Goal: Task Accomplishment & Management: Manage account settings

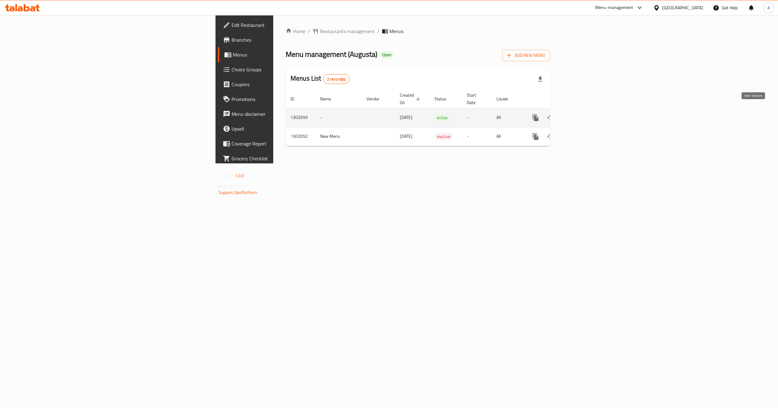
click at [584, 114] on icon "enhanced table" at bounding box center [579, 117] width 7 height 7
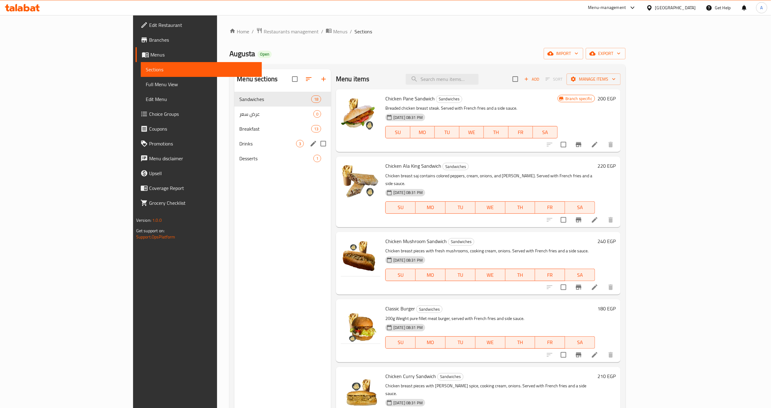
click at [234, 148] on div "Drinks 3" at bounding box center [282, 143] width 97 height 15
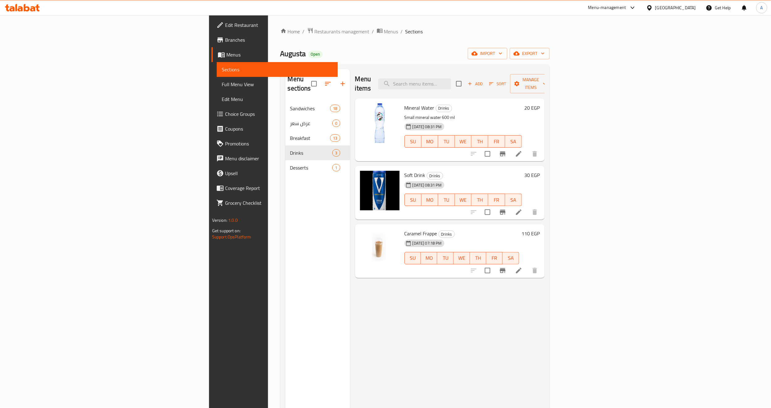
click at [285, 230] on div "Menu sections Sandwiches 18 عرض سعر 0 Breakfast 13 Drinks 3 Desserts 1" at bounding box center [317, 273] width 65 height 408
click at [457, 237] on div "[DATE] 07:18 PM SU MO TU WE TH FR SA" at bounding box center [461, 253] width 119 height 33
click at [446, 214] on div "Menu items Add Sort Manage items Mineral Water Drinks Small mineral water 600 m…" at bounding box center [447, 273] width 194 height 408
click at [688, 12] on div "[GEOGRAPHIC_DATA]" at bounding box center [671, 7] width 60 height 15
click at [686, 9] on div "[GEOGRAPHIC_DATA]" at bounding box center [675, 7] width 41 height 7
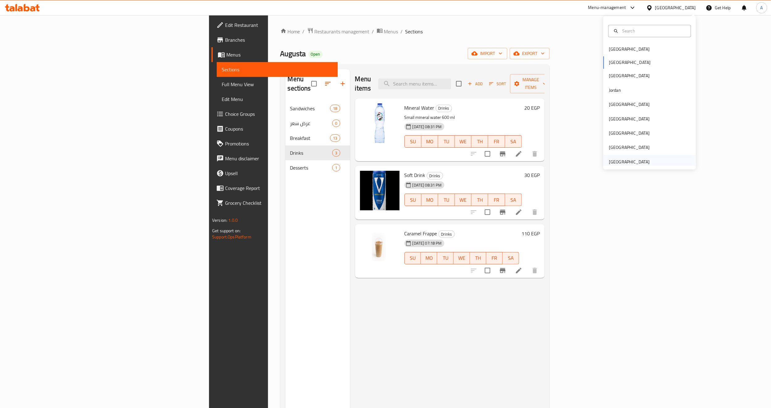
click at [609, 159] on div "[GEOGRAPHIC_DATA]" at bounding box center [629, 161] width 41 height 7
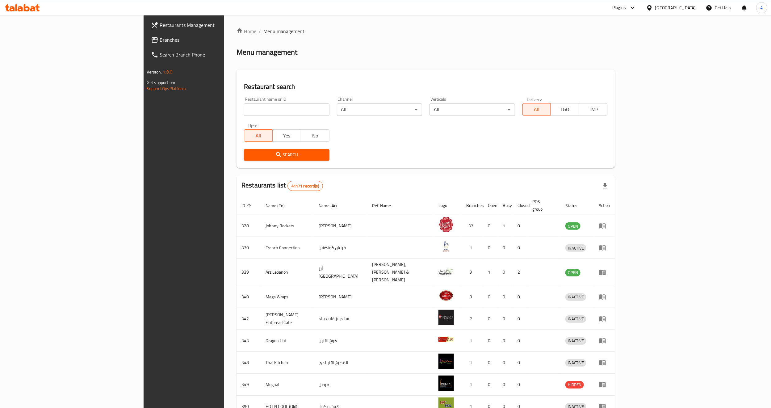
click at [160, 39] on span "Branches" at bounding box center [214, 39] width 108 height 7
